Goal: Information Seeking & Learning: Learn about a topic

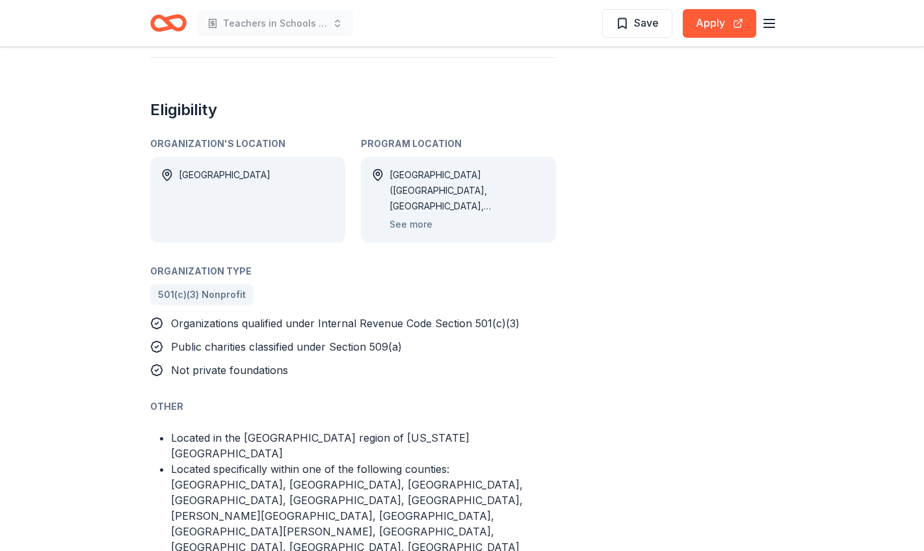
scroll to position [833, 0]
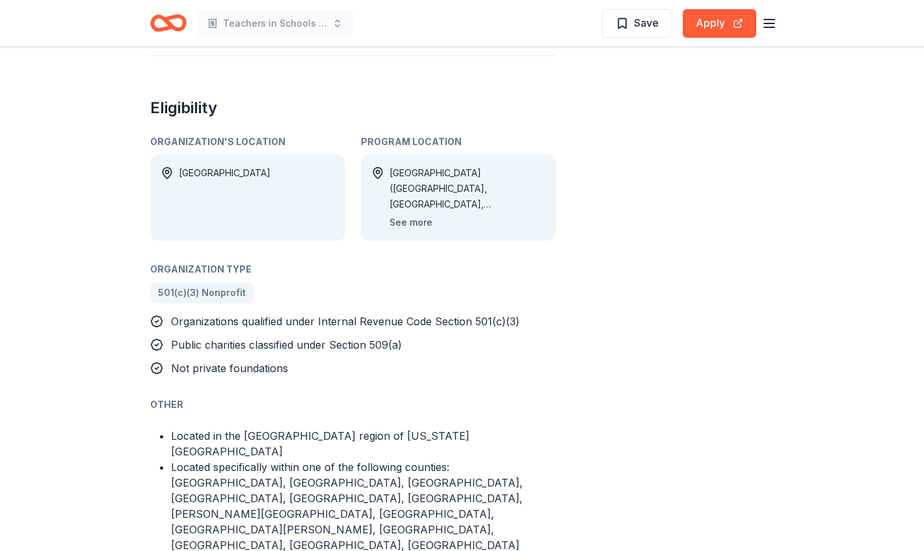
click at [424, 215] on button "See more" at bounding box center [410, 223] width 43 height 16
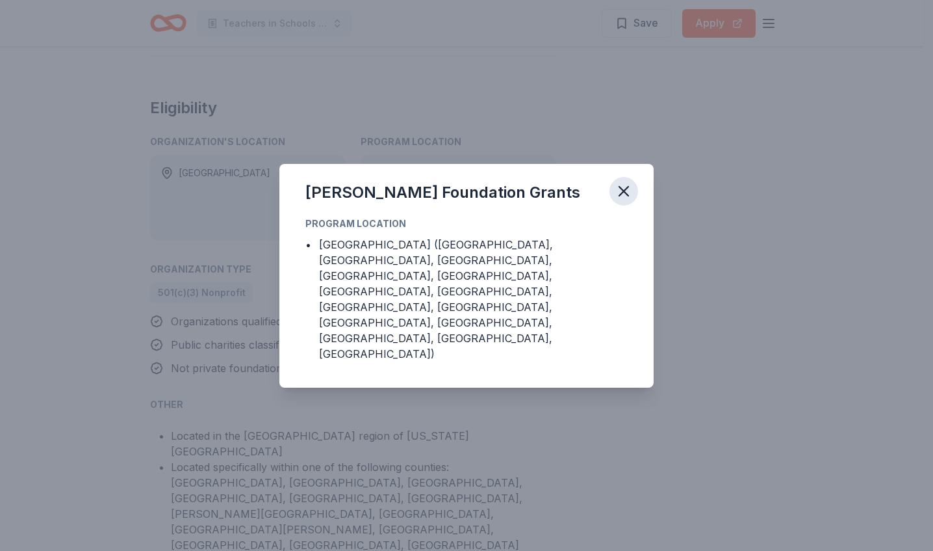
click at [626, 196] on icon "button" at bounding box center [623, 191] width 9 height 9
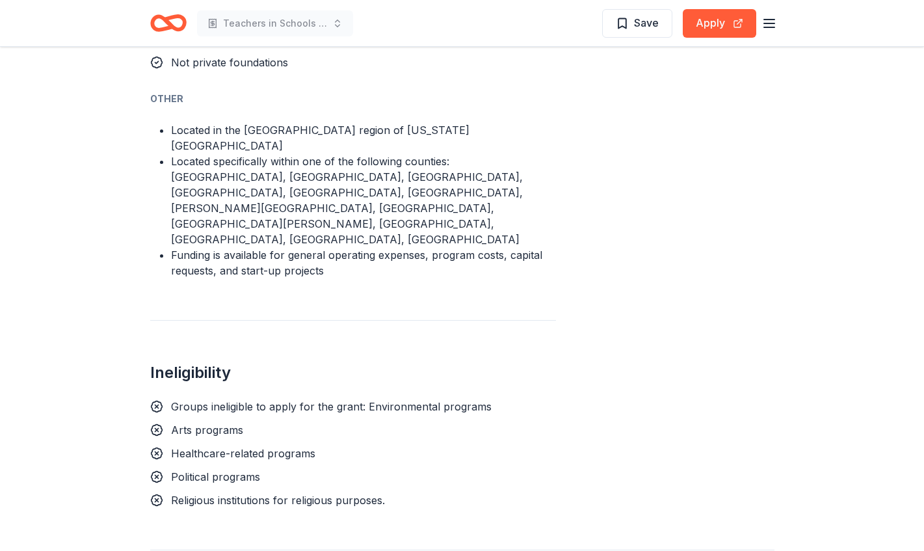
scroll to position [1197, 0]
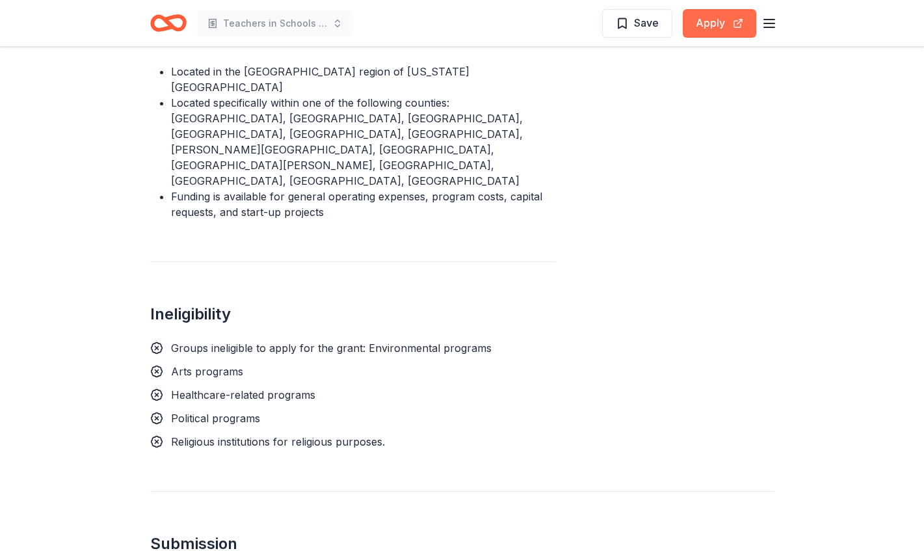
click at [710, 25] on button "Apply" at bounding box center [719, 23] width 73 height 29
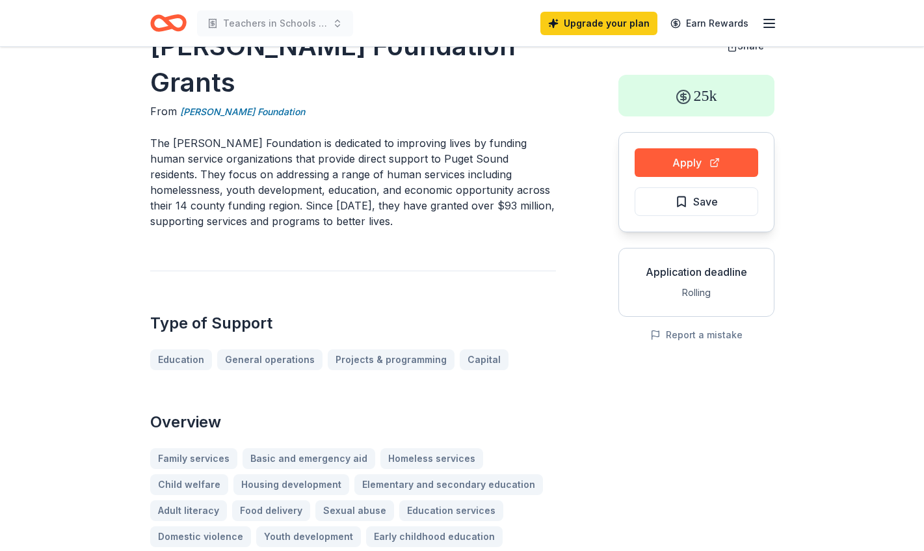
scroll to position [0, 0]
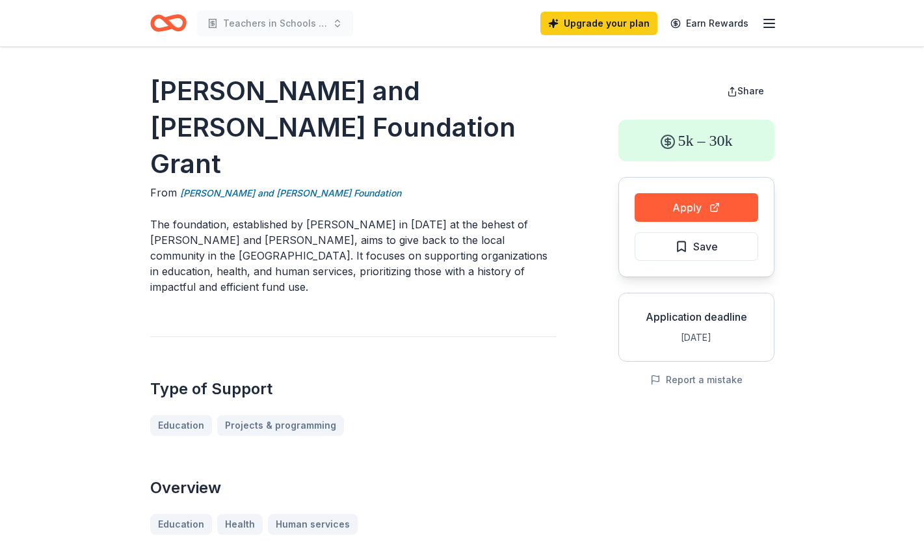
drag, startPoint x: 194, startPoint y: 252, endPoint x: 142, endPoint y: 192, distance: 79.2
drag, startPoint x: 151, startPoint y: 182, endPoint x: 204, endPoint y: 248, distance: 84.7
click at [204, 248] on p "The foundation, established by Paul Cressman Sr. in 1968 at the behest of Byron…" at bounding box center [353, 255] width 406 height 78
click at [666, 207] on button "Apply" at bounding box center [696, 207] width 124 height 29
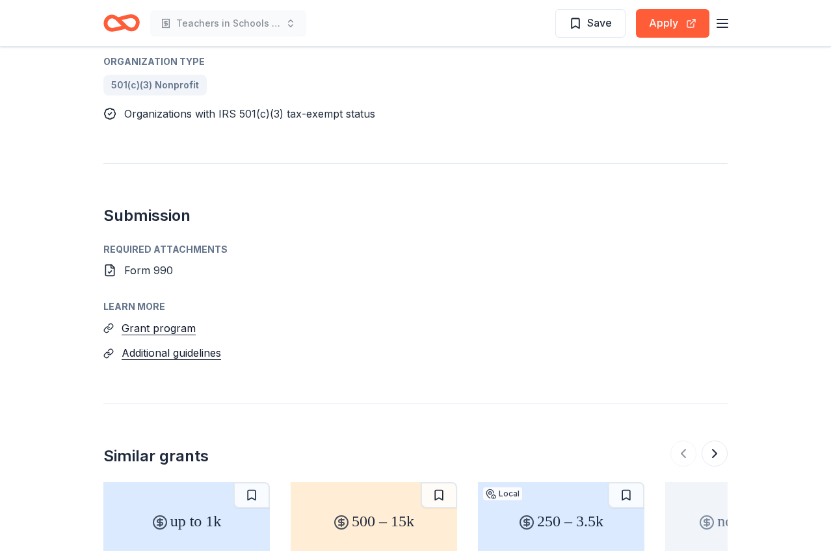
scroll to position [809, 0]
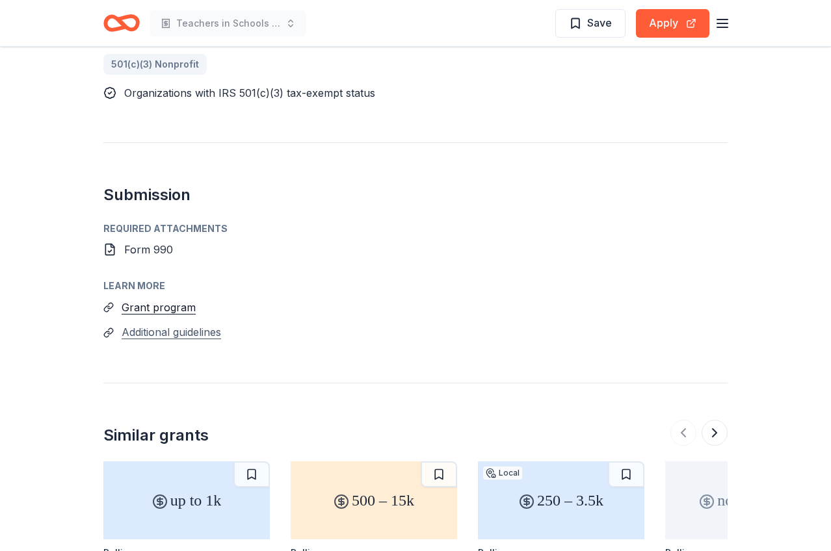
click at [202, 324] on button "Additional guidelines" at bounding box center [171, 332] width 99 height 17
